Goal: Navigation & Orientation: Find specific page/section

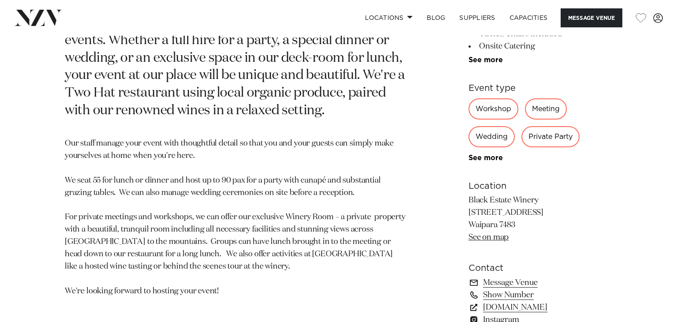
scroll to position [458, 0]
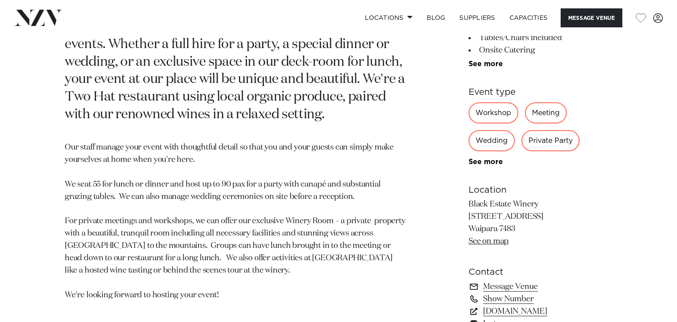
click at [496, 137] on div "Wedding" at bounding box center [491, 140] width 46 height 21
click at [494, 144] on div "Wedding" at bounding box center [491, 140] width 46 height 21
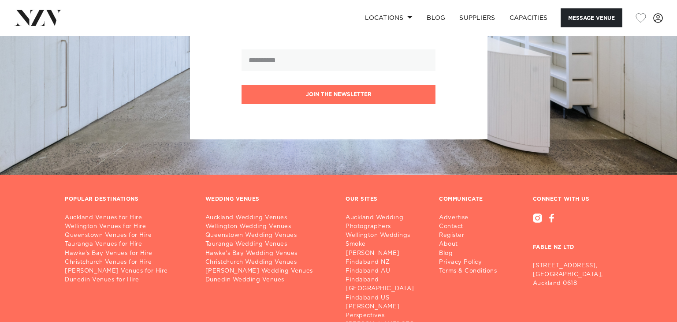
scroll to position [2179, 0]
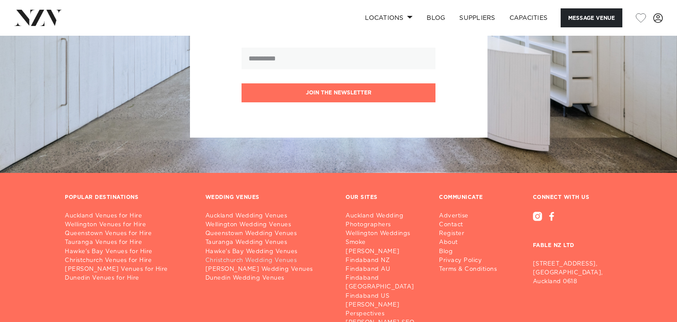
click at [265, 256] on link "Christchurch Wedding Venues" at bounding box center [268, 260] width 126 height 9
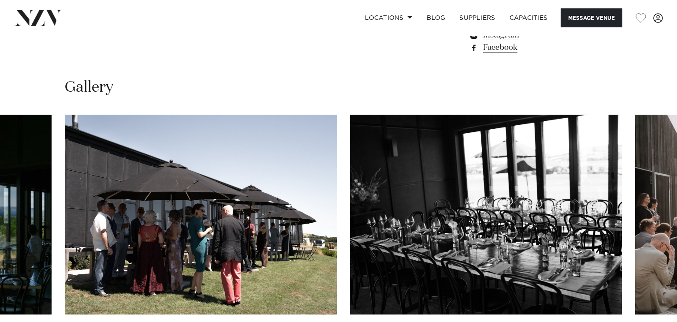
scroll to position [800, 0]
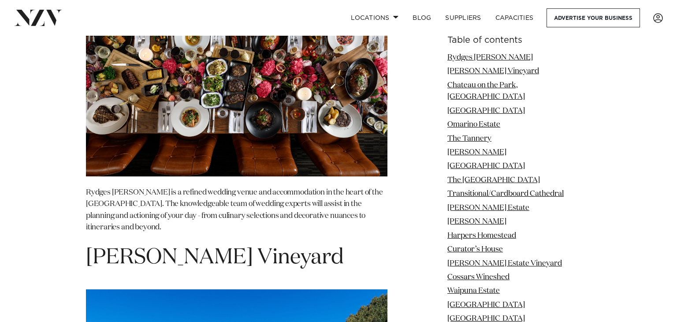
scroll to position [1219, 0]
